Goal: Information Seeking & Learning: Check status

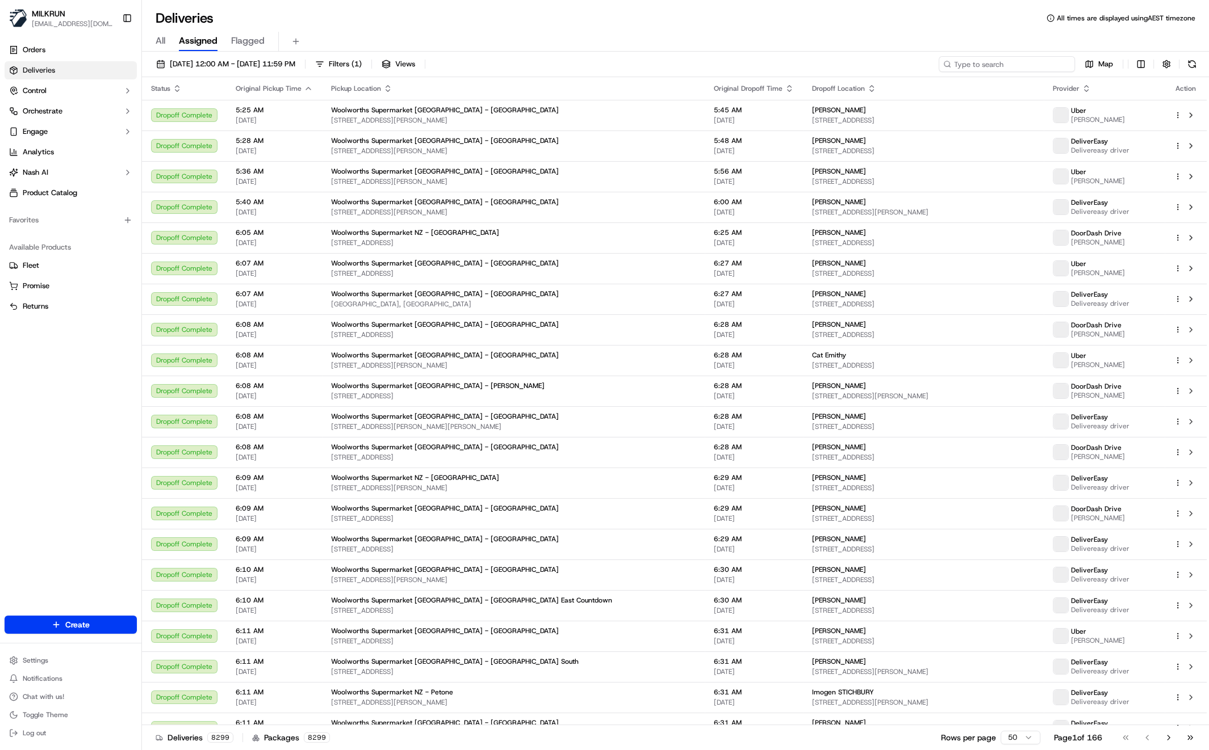
drag, startPoint x: 1063, startPoint y: 65, endPoint x: 1051, endPoint y: 66, distance: 12.0
click at [1063, 65] on input at bounding box center [1006, 64] width 136 height 16
paste input "te brom"
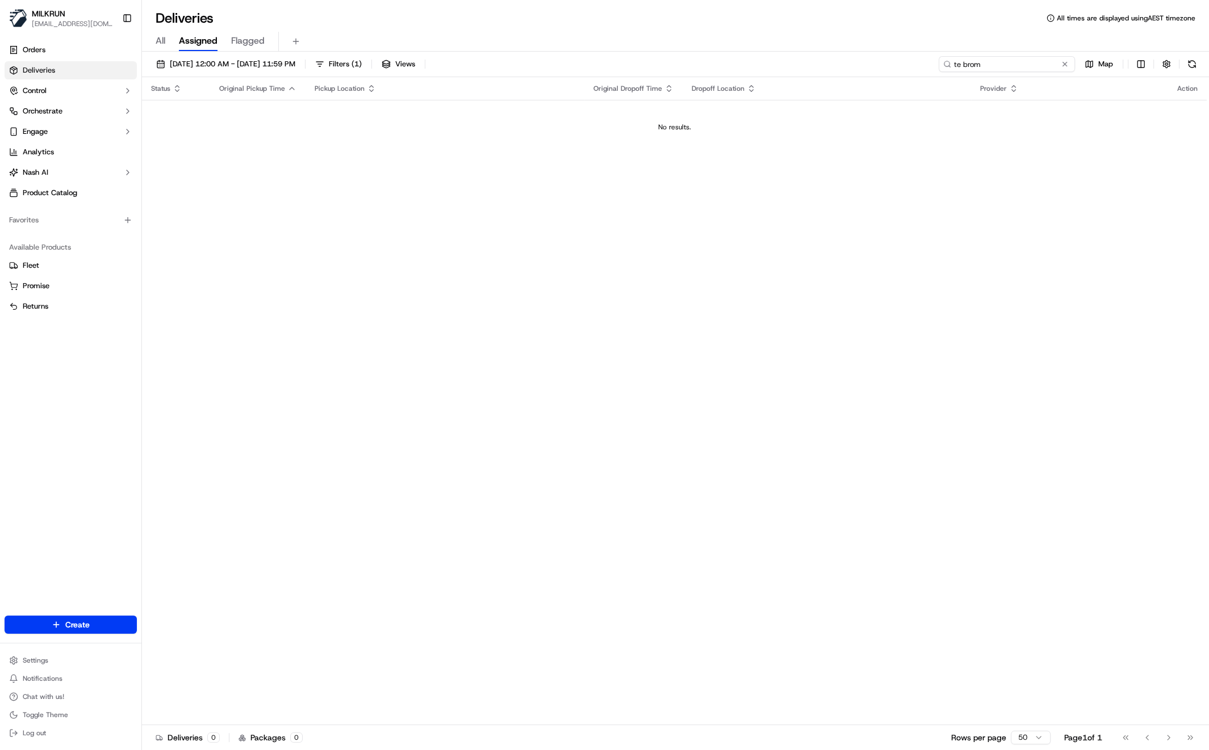
type input "te brom"
click at [715, 320] on div "Status Original Pickup Time Pickup Location Original Dropoff Time Dropoff Locat…" at bounding box center [674, 401] width 1064 height 648
click at [1035, 67] on input "te brom" at bounding box center [1006, 64] width 136 height 16
click at [1035, 66] on input "te brom" at bounding box center [1006, 64] width 136 height 16
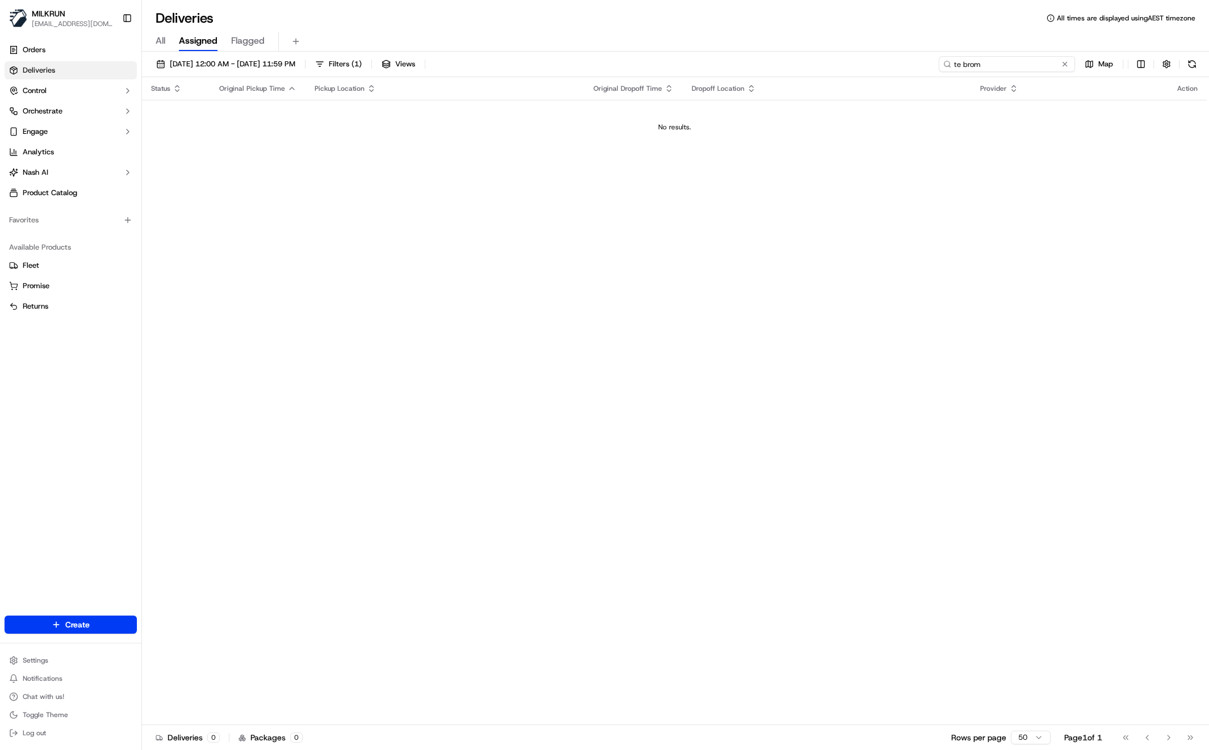
click at [1035, 66] on input "te brom" at bounding box center [1006, 64] width 136 height 16
click at [1034, 65] on input "te brom" at bounding box center [1006, 64] width 136 height 16
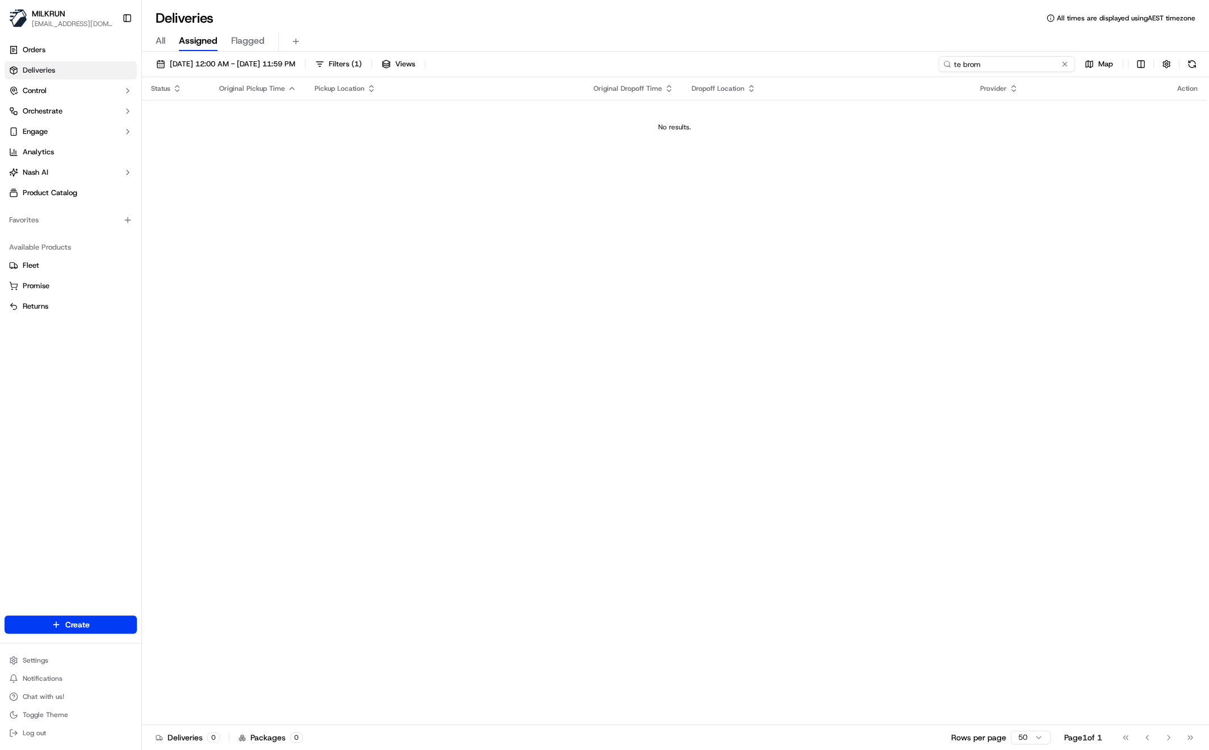
click at [1034, 65] on input "te brom" at bounding box center [1006, 64] width 136 height 16
drag, startPoint x: 1035, startPoint y: 64, endPoint x: 904, endPoint y: 68, distance: 131.2
click at [904, 68] on div "[DATE] 12:00 AM - [DATE] 11:59 PM Filters ( 1 ) Views te brom Map" at bounding box center [675, 66] width 1067 height 21
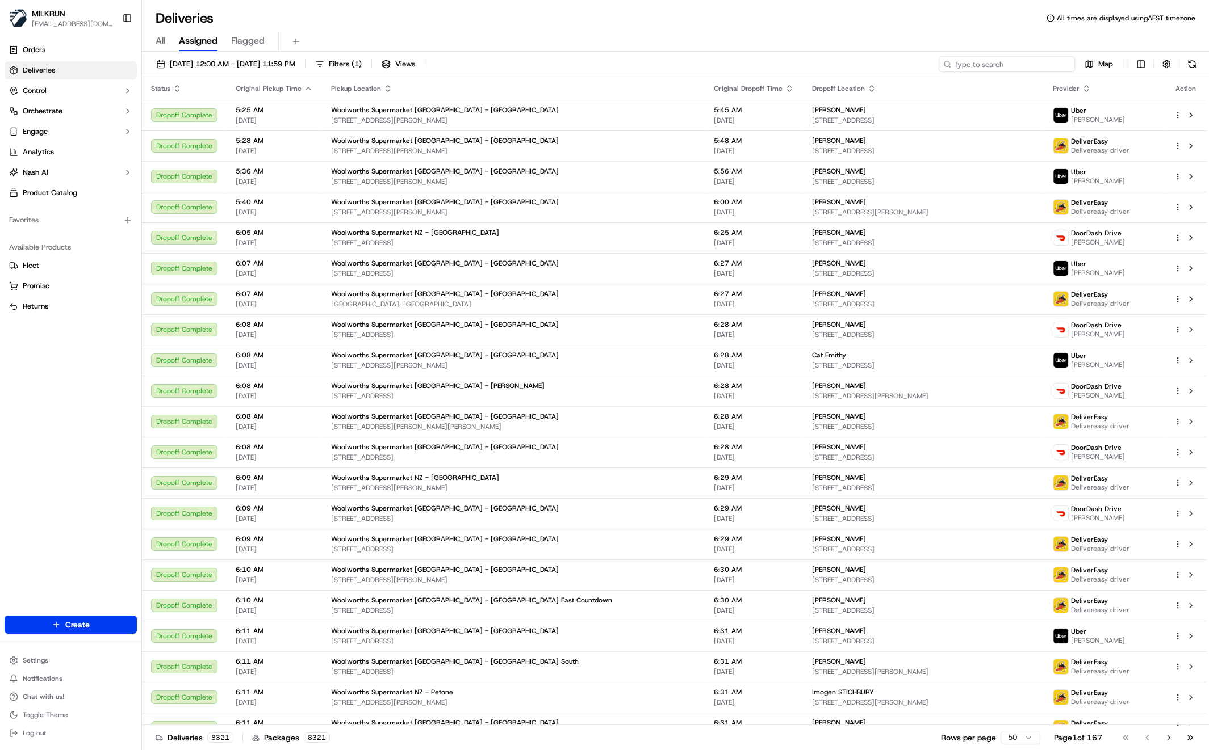
click at [967, 64] on input at bounding box center [1006, 64] width 136 height 16
paste input "te brom"
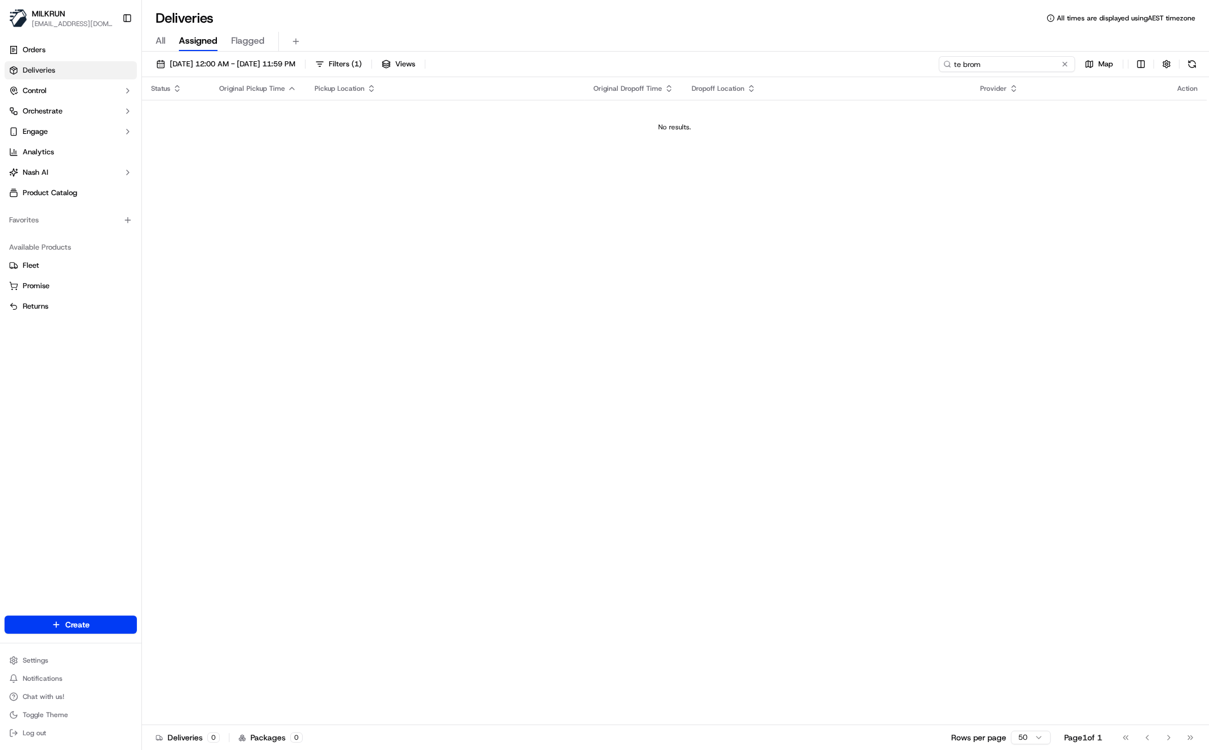
type input "te brom"
click at [160, 39] on span "All" at bounding box center [161, 41] width 10 height 14
click at [1030, 65] on input "te brom" at bounding box center [1006, 64] width 136 height 16
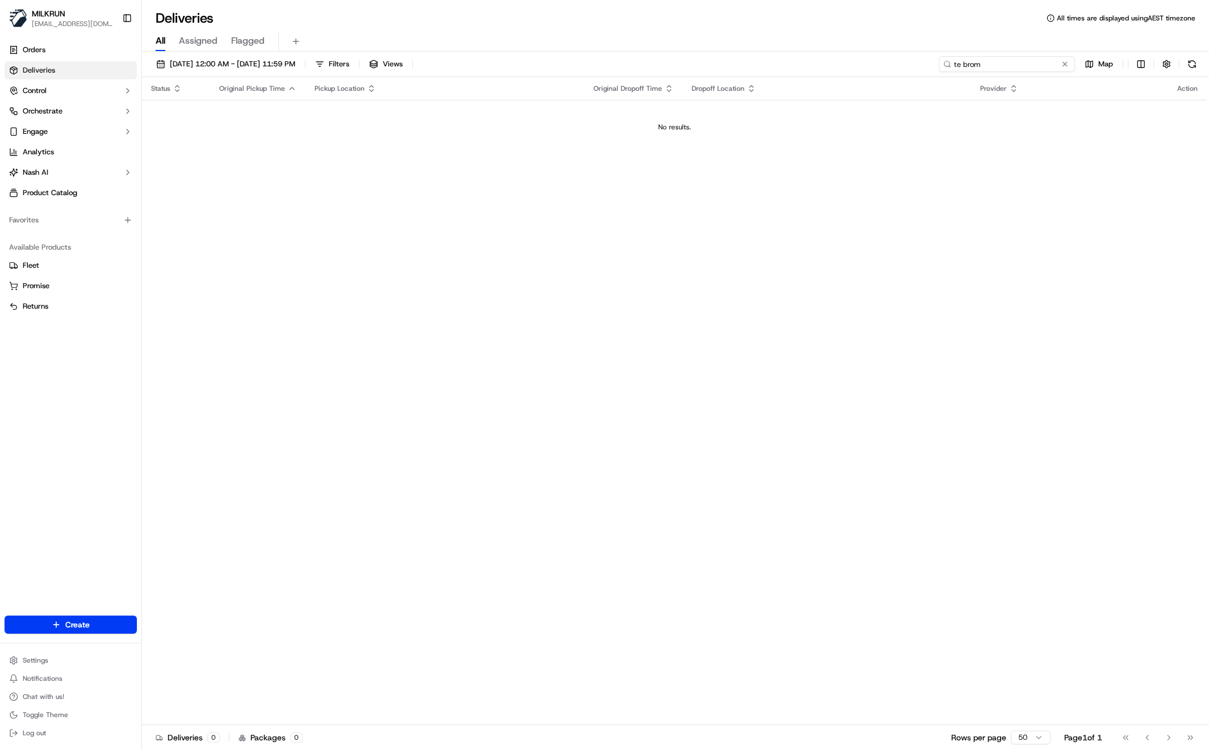
click at [1030, 65] on input "te brom" at bounding box center [1006, 64] width 136 height 16
